Goal: Transaction & Acquisition: Purchase product/service

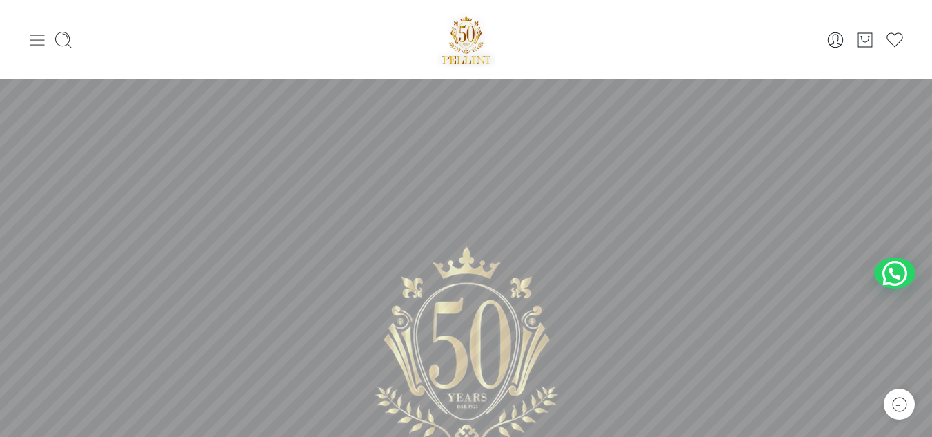
click at [37, 38] on icon at bounding box center [37, 39] width 19 height 19
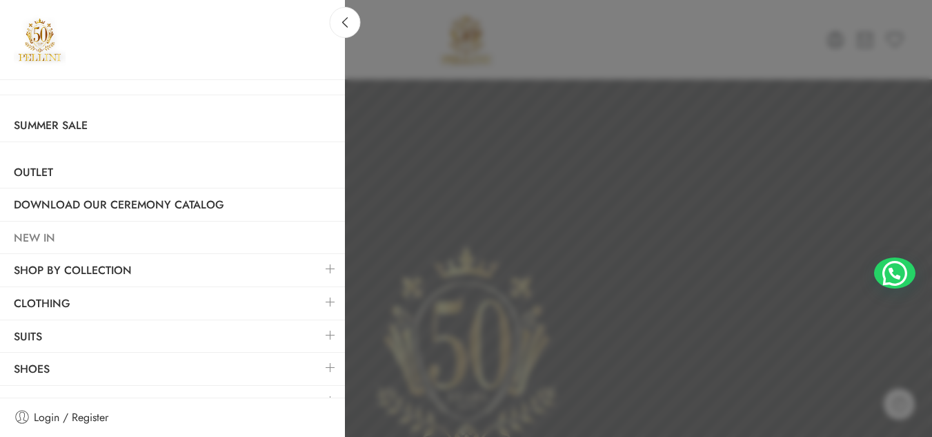
scroll to position [11, 0]
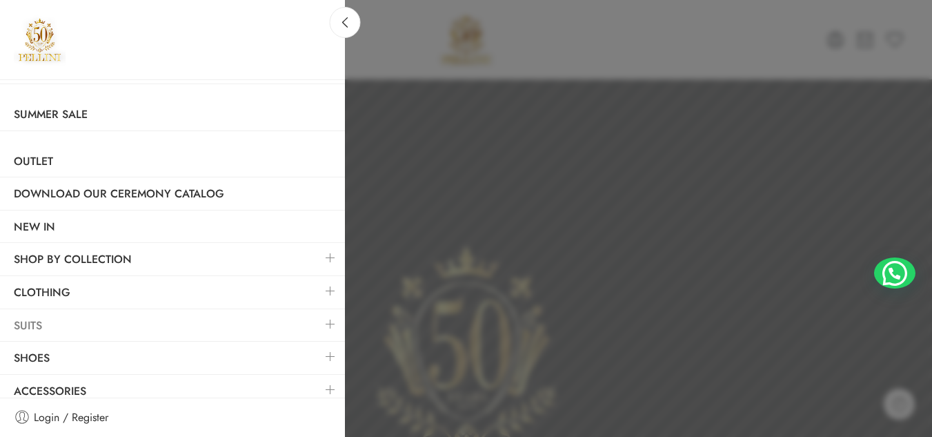
click at [35, 335] on link "Suits" at bounding box center [172, 326] width 345 height 32
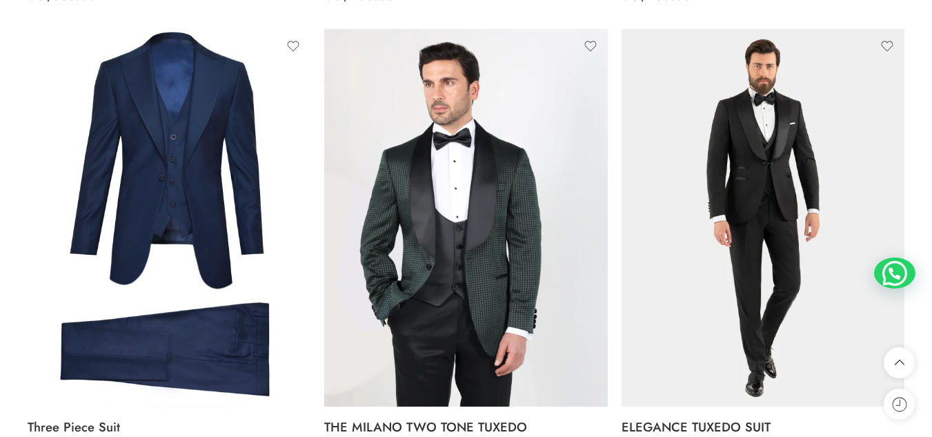
scroll to position [2530, 0]
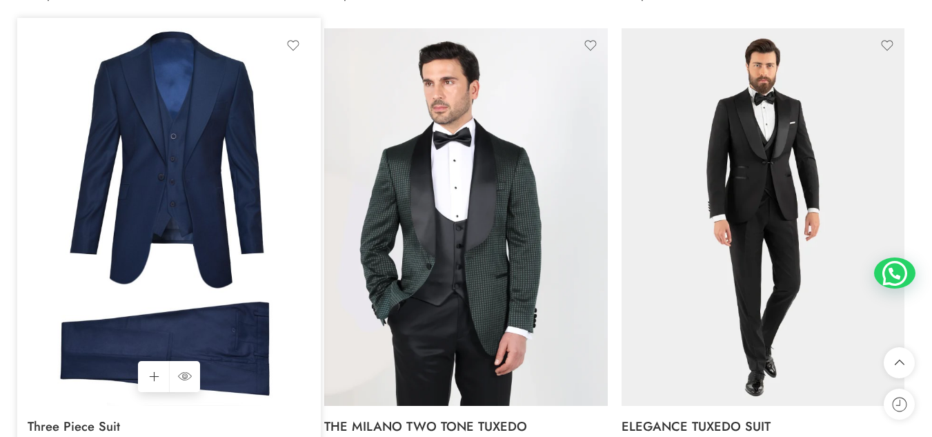
click at [226, 230] on img at bounding box center [169, 217] width 283 height 378
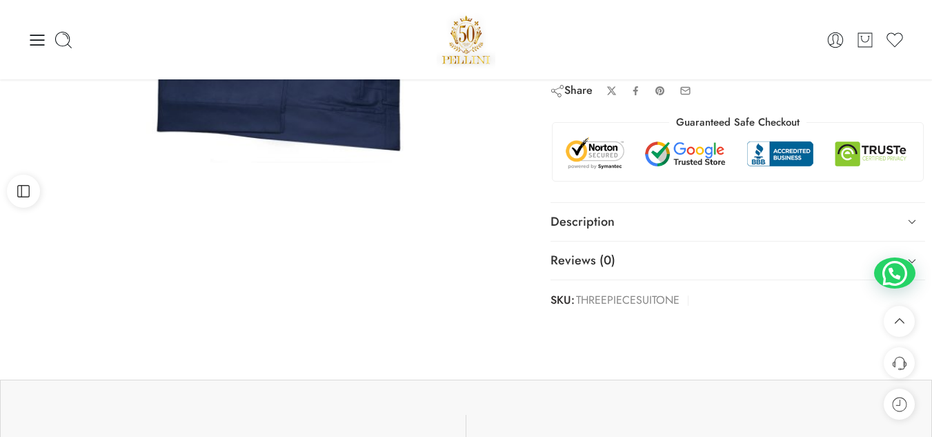
scroll to position [375, 0]
click at [594, 219] on link "Description" at bounding box center [738, 223] width 375 height 39
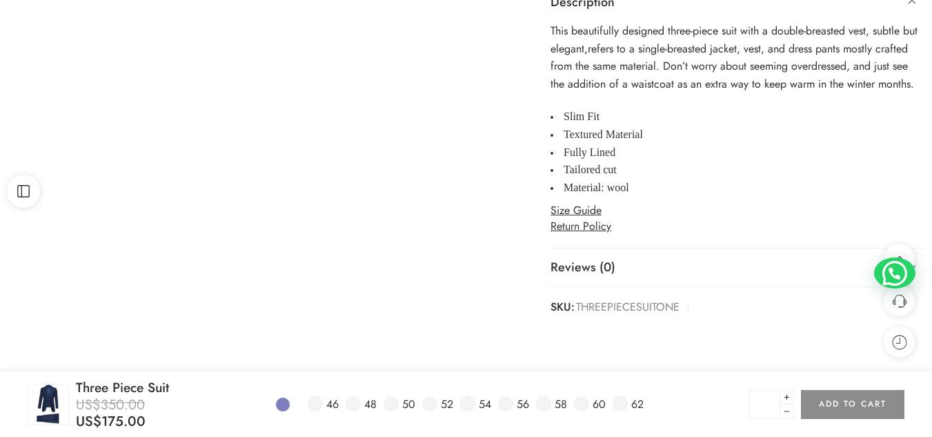
scroll to position [594, 0]
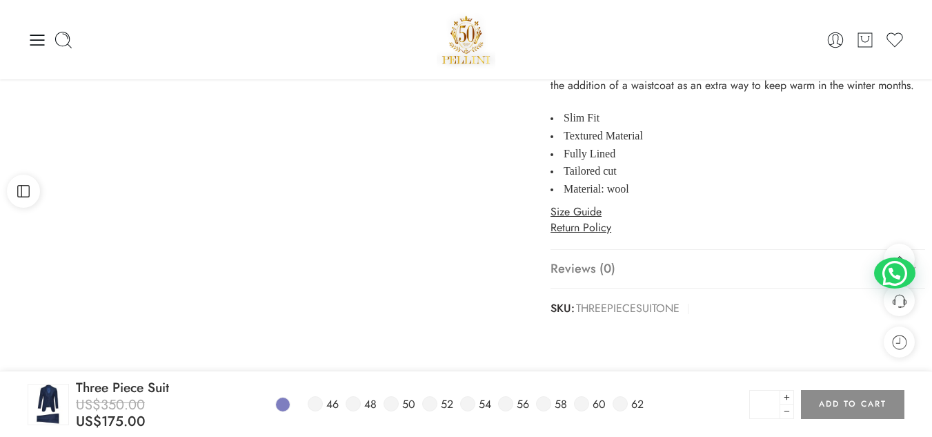
click at [576, 265] on link "Reviews (0)" at bounding box center [738, 269] width 375 height 39
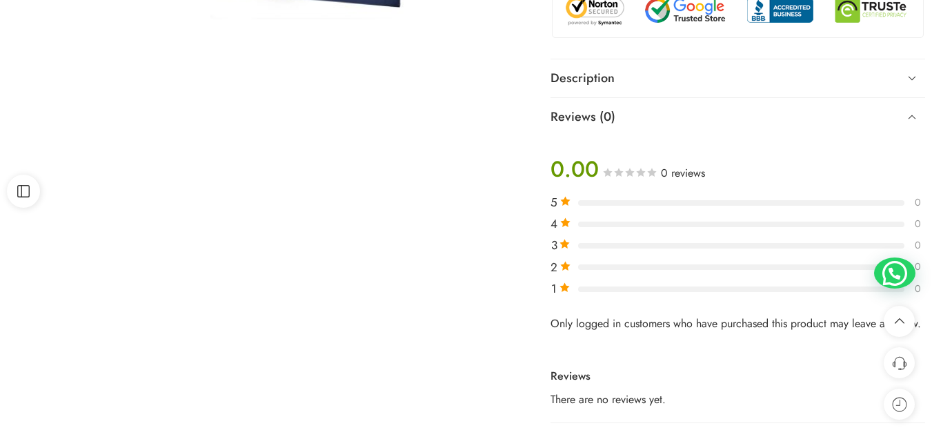
scroll to position [522, 0]
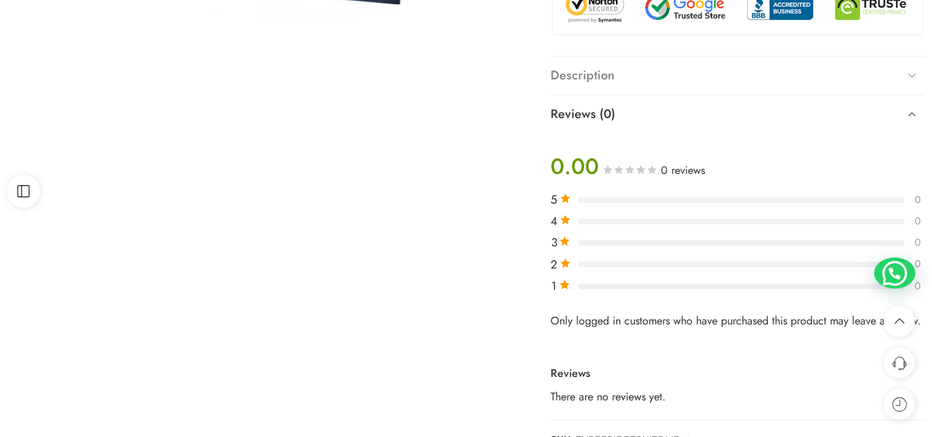
click at [611, 72] on link "Description" at bounding box center [738, 76] width 375 height 39
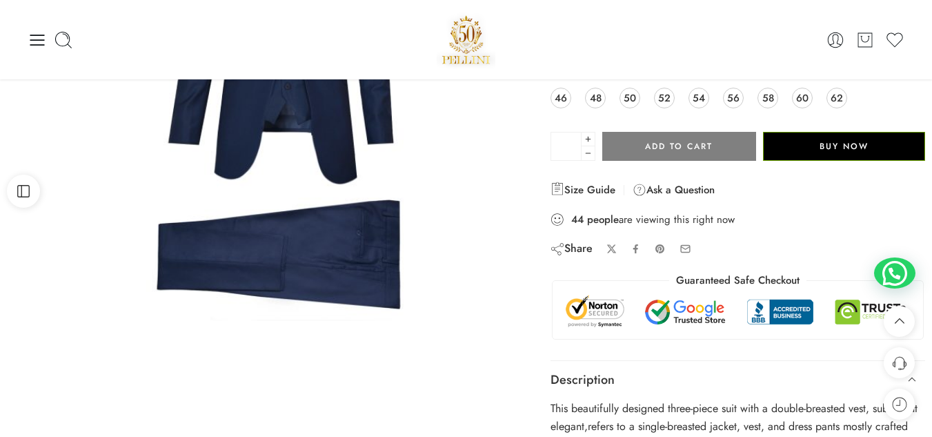
scroll to position [0, 0]
